Goal: Transaction & Acquisition: Purchase product/service

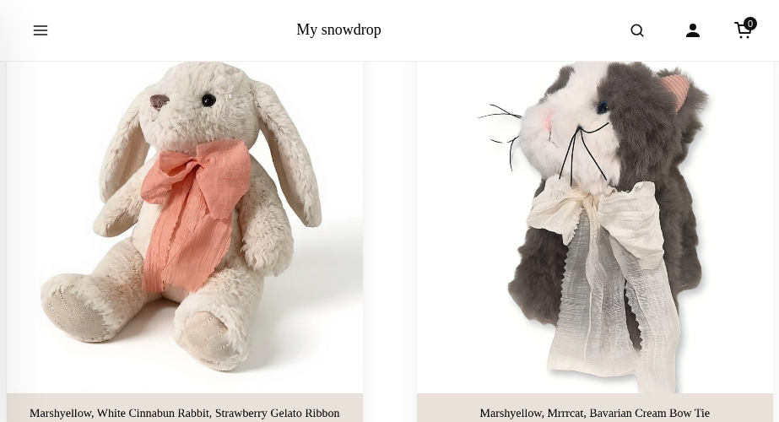
scroll to position [3209, 0]
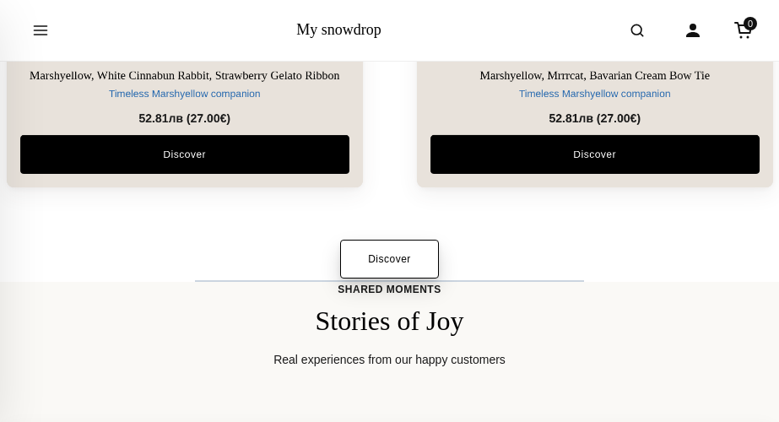
click at [387, 279] on link "Discover" at bounding box center [389, 259] width 99 height 39
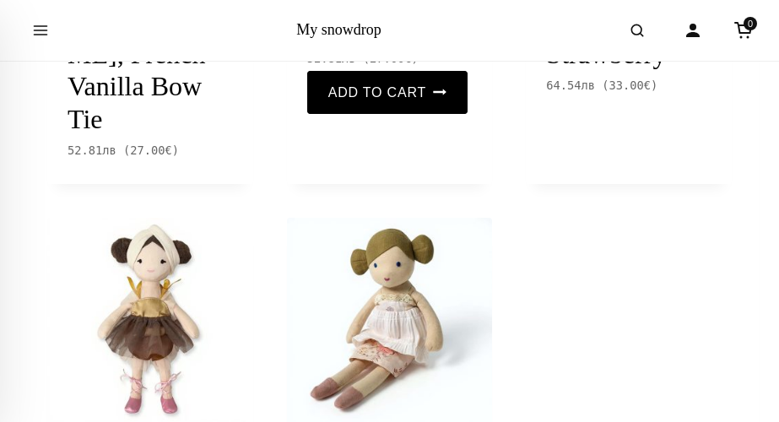
scroll to position [4560, 0]
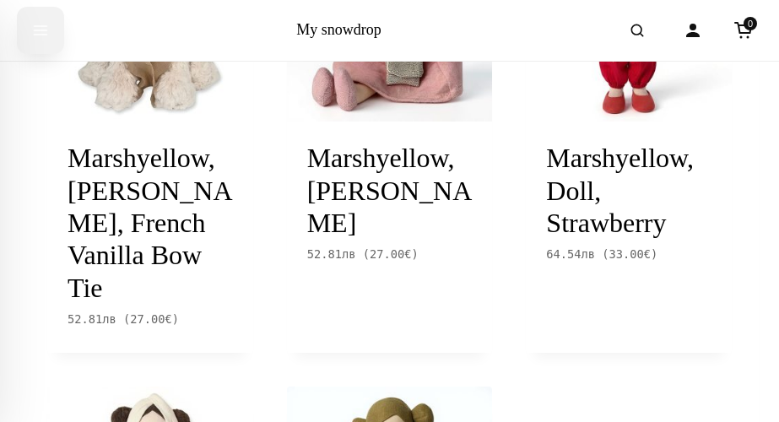
click at [46, 21] on icon "Open menu" at bounding box center [40, 30] width 17 height 30
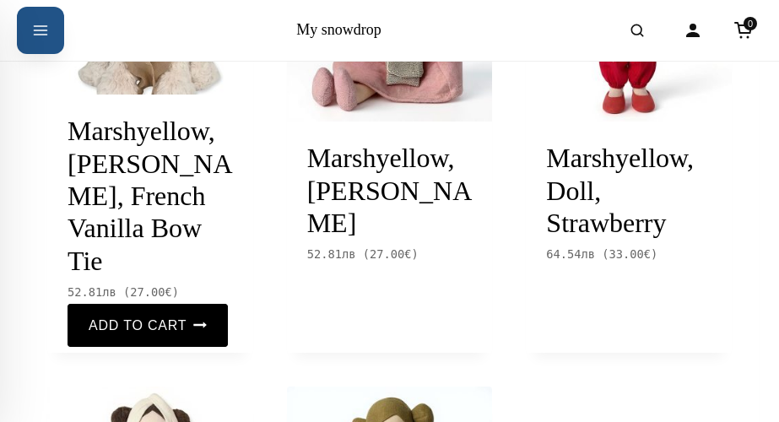
scroll to position [4391, 0]
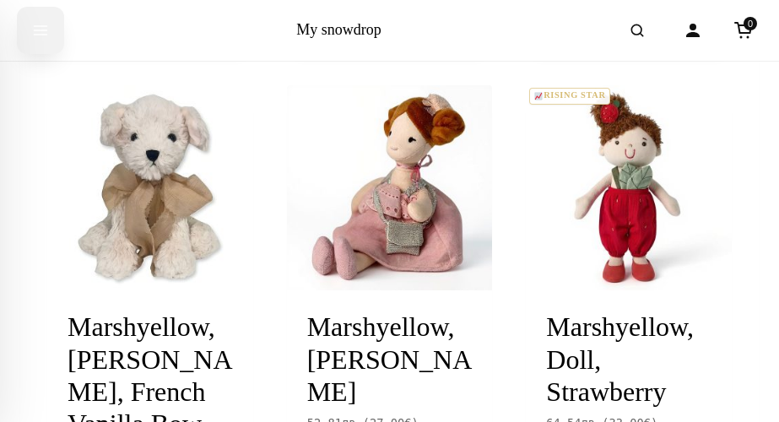
click at [38, 35] on icon "Open menu" at bounding box center [40, 30] width 17 height 30
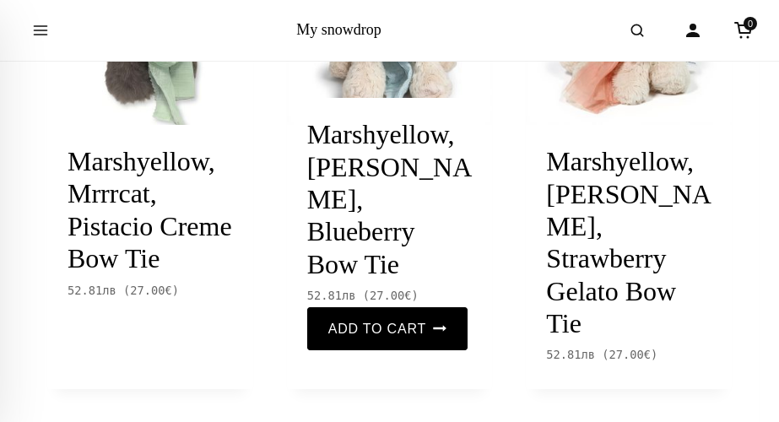
click at [358, 266] on link "Marshyellow, [PERSON_NAME], Blueberry Bow Tie" at bounding box center [389, 199] width 165 height 160
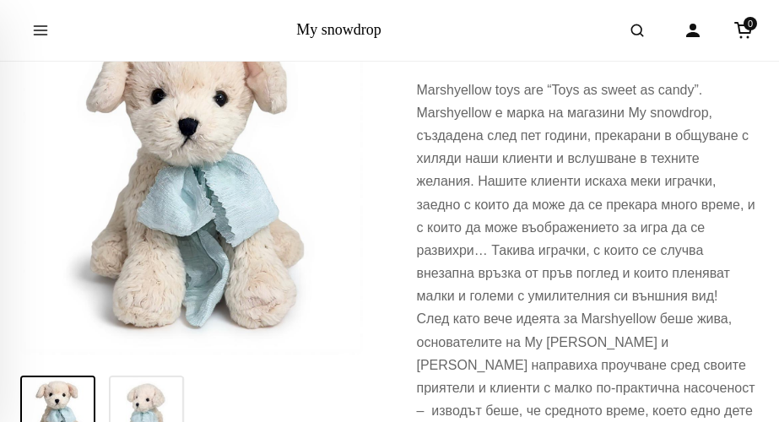
scroll to position [507, 0]
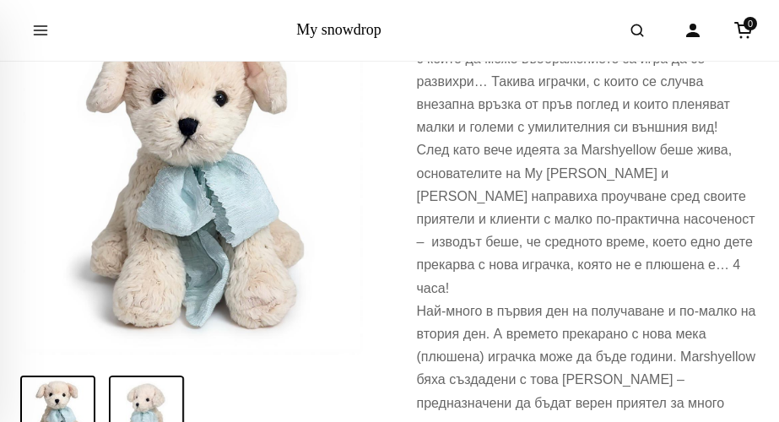
click at [144, 403] on img at bounding box center [147, 414] width 72 height 72
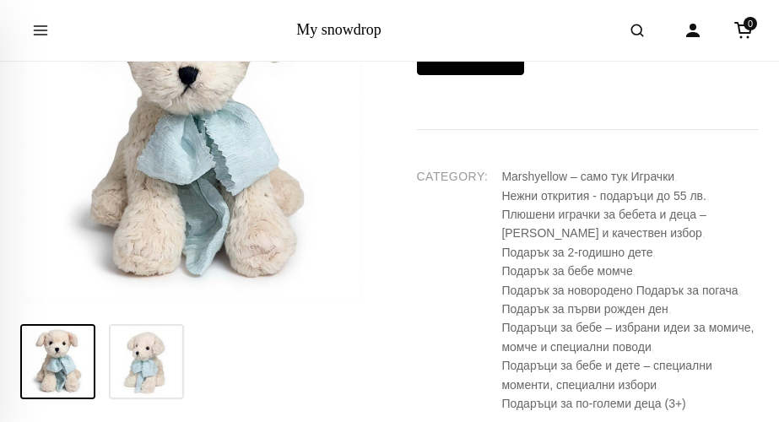
scroll to position [338, 0]
